Goal: Ask a question

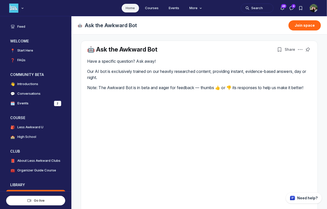
scroll to position [59, 0]
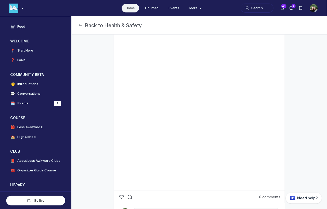
scroll to position [167, 0]
click at [254, 6] on button "Search" at bounding box center [257, 8] width 33 height 9
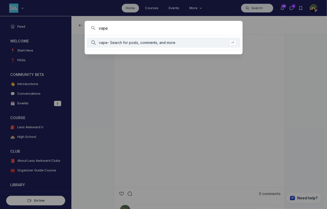
type input "vape"
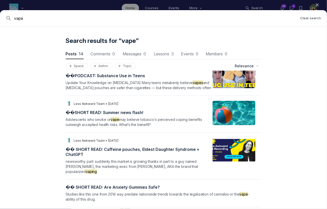
scroll to position [303, 0]
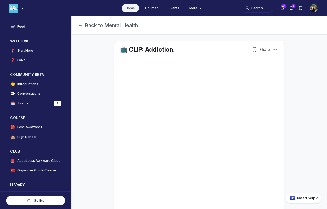
scroll to position [1434, 975]
